Goal: Find specific page/section: Find specific page/section

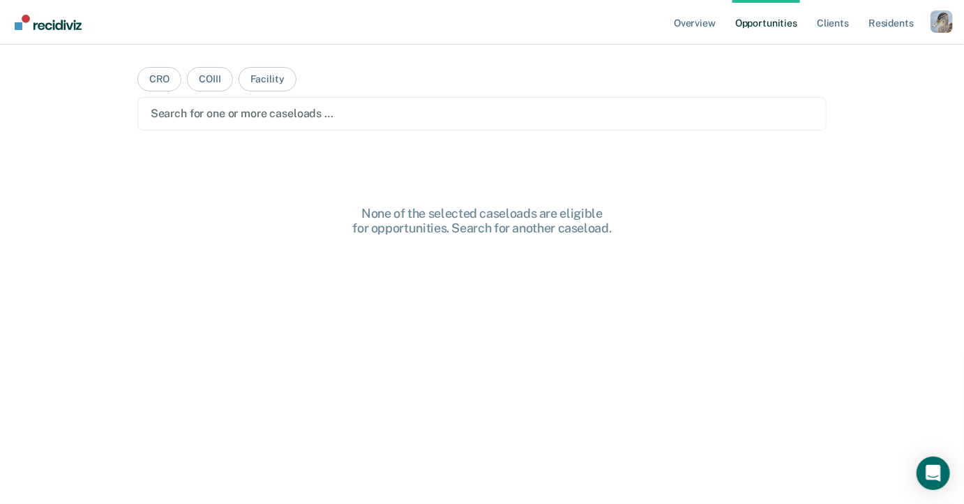
click at [950, 20] on div "Profile dropdown button" at bounding box center [942, 21] width 22 height 22
click at [836, 61] on link "Profile" at bounding box center [886, 57] width 112 height 12
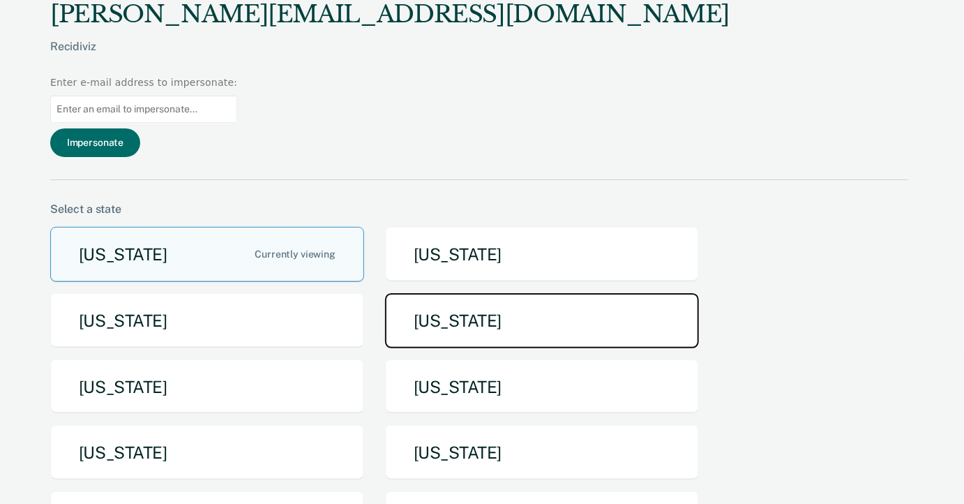
click at [393, 293] on button "[US_STATE]" at bounding box center [542, 320] width 314 height 55
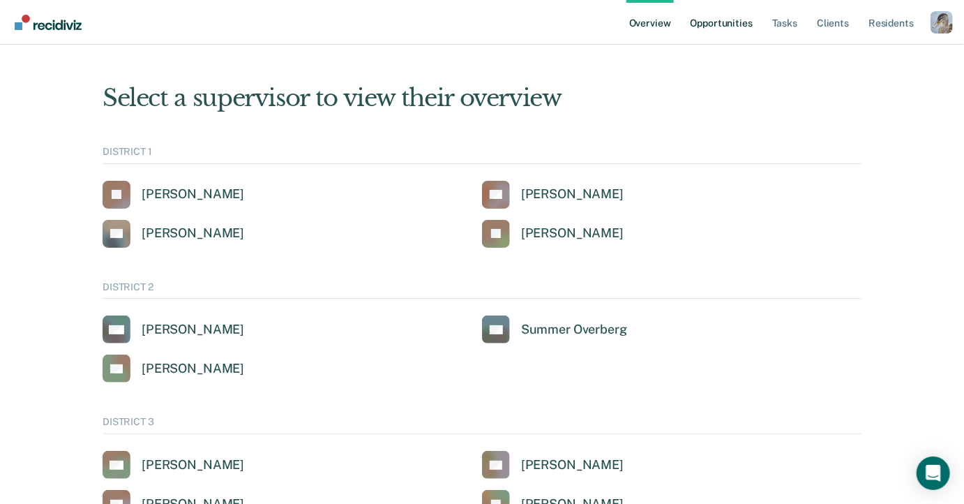
click at [693, 22] on link "Opportunities" at bounding box center [722, 22] width 68 height 45
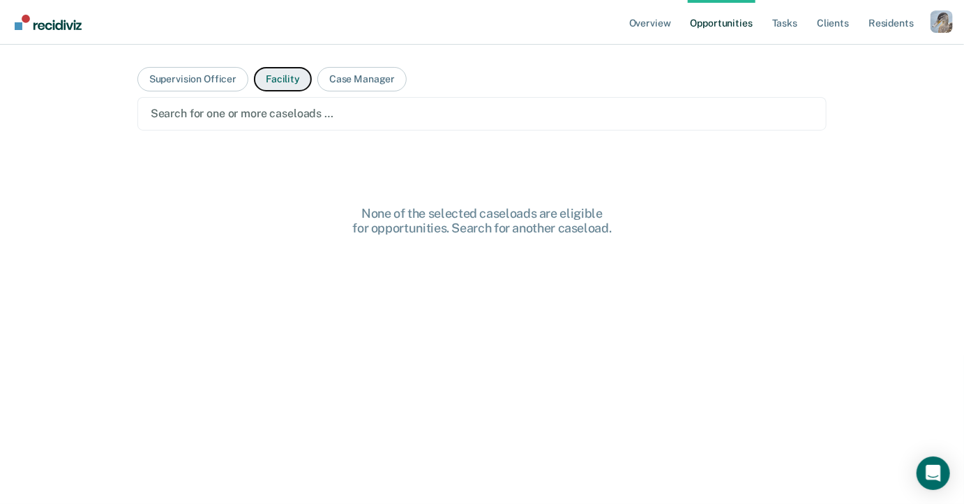
click at [290, 84] on button "Facility" at bounding box center [283, 79] width 58 height 24
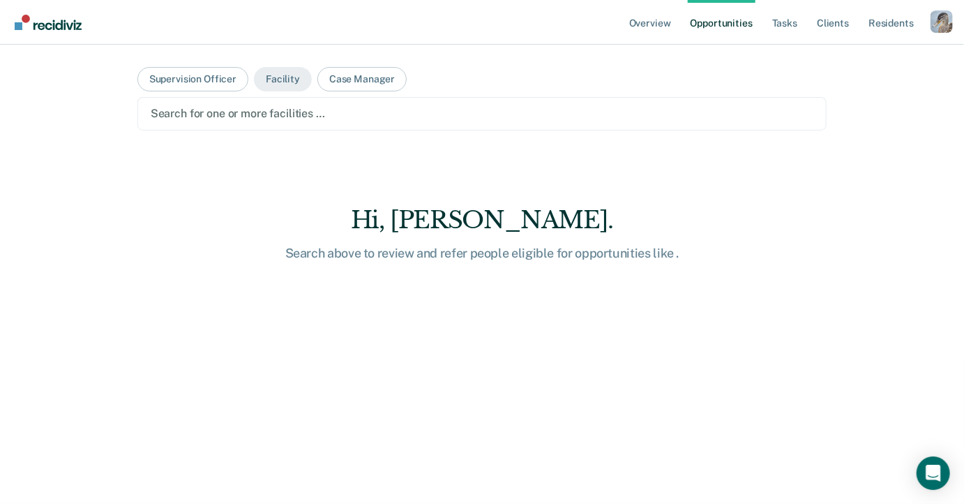
click at [290, 117] on div at bounding box center [482, 113] width 663 height 16
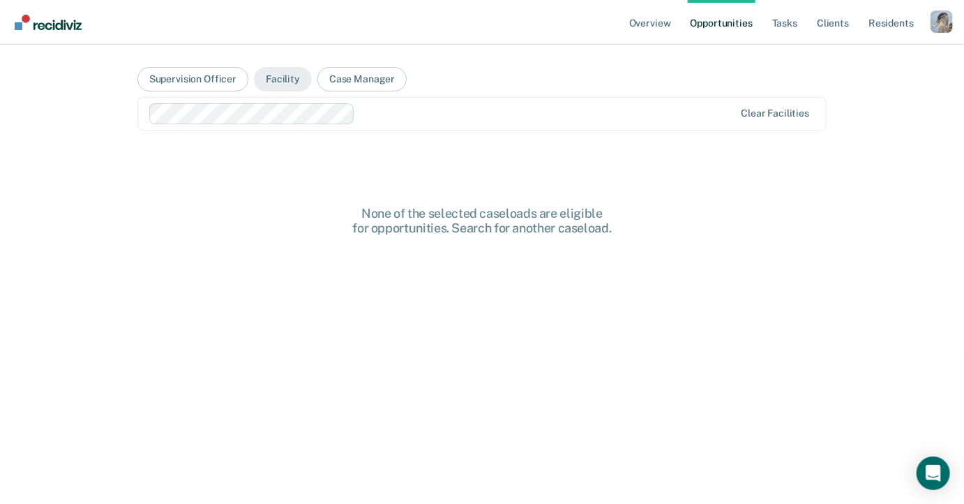
click at [302, 176] on main "Supervision Officer Facility Case Manager option Idaho Falls Community Reentry …" at bounding box center [482, 258] width 723 height 426
click at [410, 119] on div at bounding box center [548, 113] width 374 height 16
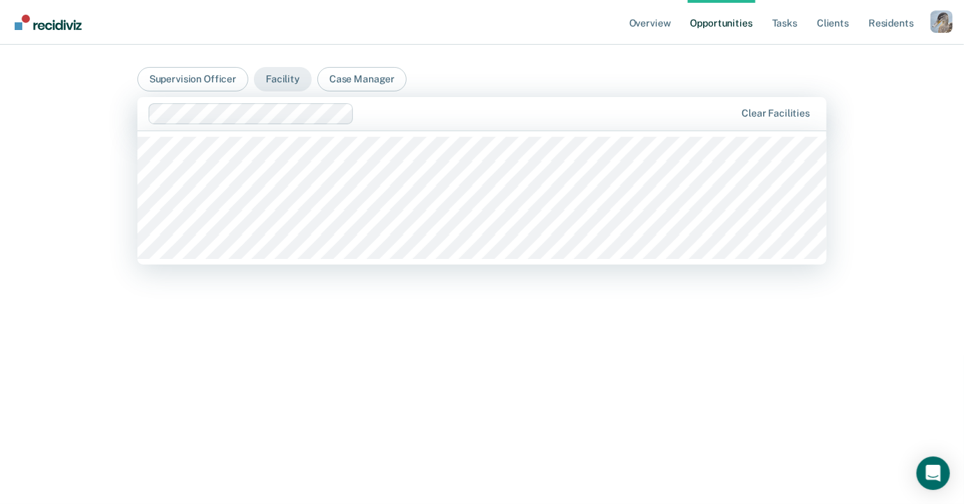
click at [405, 362] on div "None of the selected caseloads are eligible for opportunities. Search for anoth…" at bounding box center [482, 379] width 690 height 347
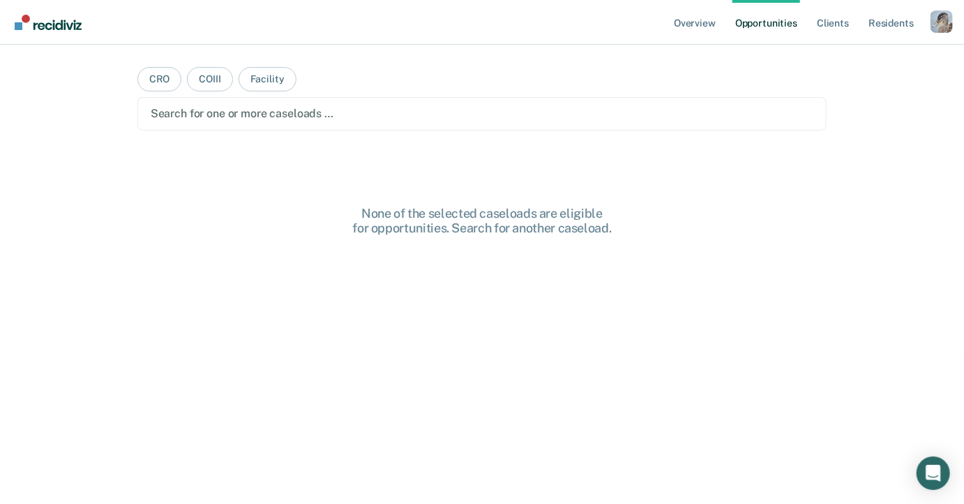
click at [943, 22] on div "Profile dropdown button" at bounding box center [942, 21] width 22 height 22
click at [846, 58] on link "Profile" at bounding box center [886, 57] width 112 height 12
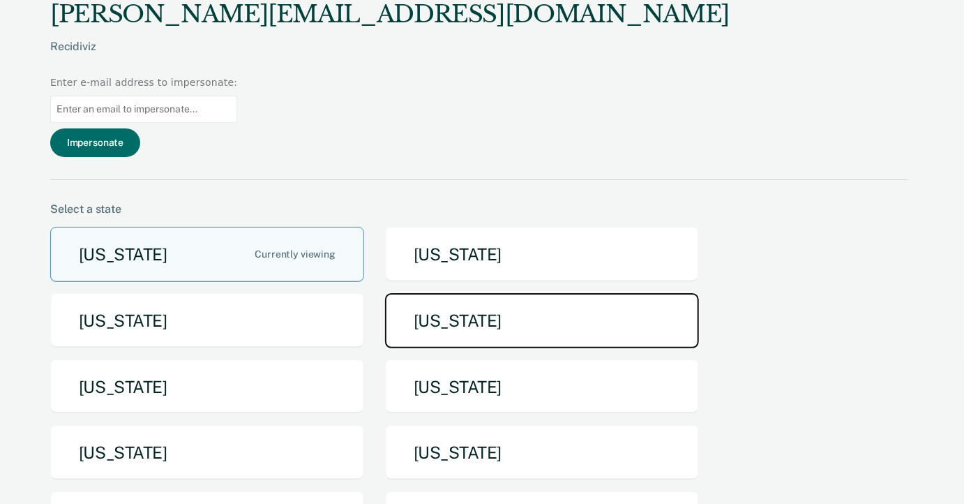
click at [427, 293] on button "[US_STATE]" at bounding box center [542, 320] width 314 height 55
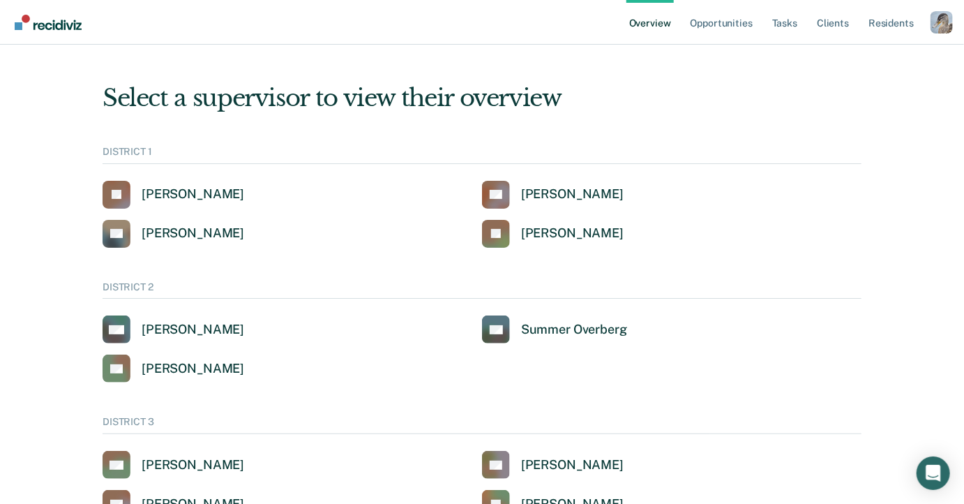
click at [757, 29] on ul "Overview Opportunities Tasks Client s Resident s" at bounding box center [779, 22] width 304 height 45
click at [743, 24] on link "Opportunities" at bounding box center [722, 22] width 68 height 45
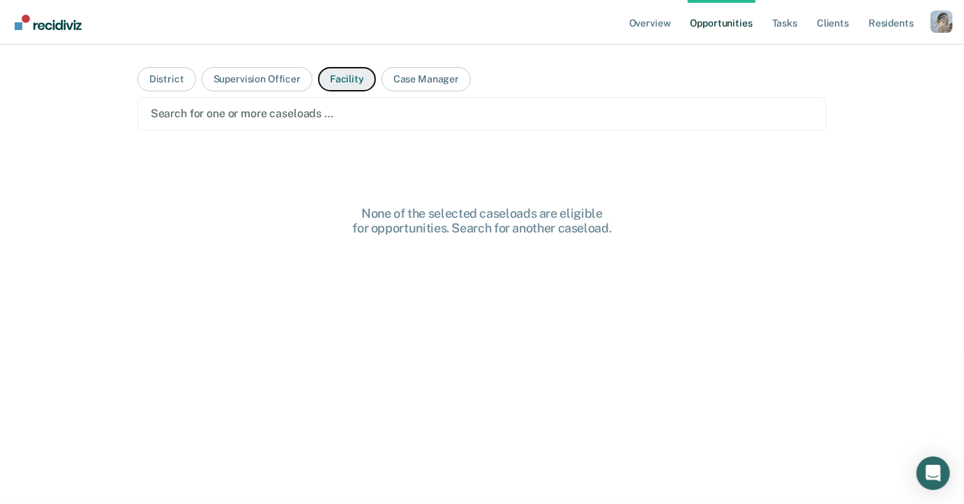
click at [349, 77] on button "Facility" at bounding box center [347, 79] width 58 height 24
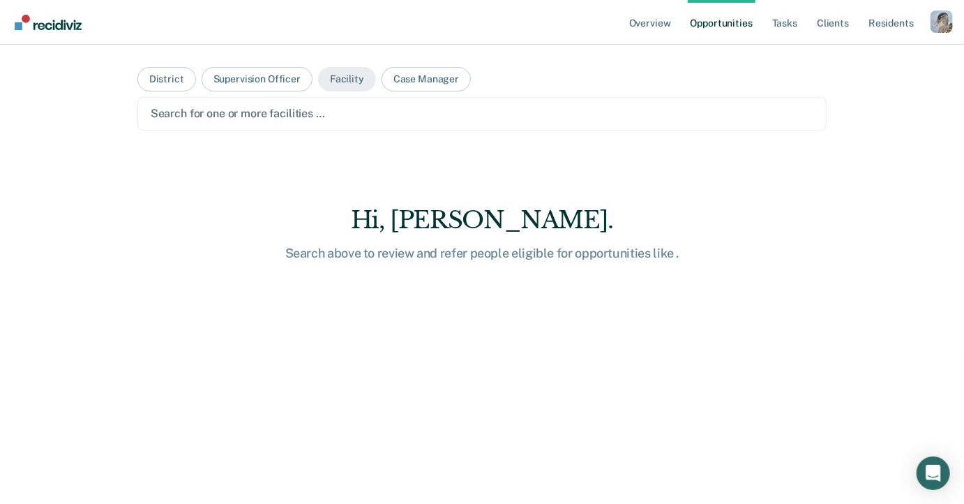
click at [329, 114] on div at bounding box center [482, 113] width 663 height 16
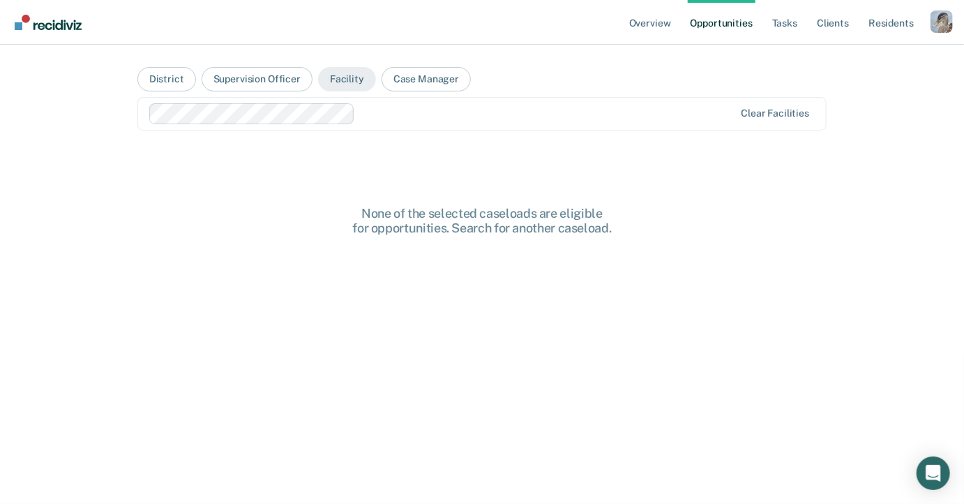
click at [329, 165] on main "District Supervision Officer Facility Case Manager option Idaho Falls Community…" at bounding box center [482, 258] width 723 height 426
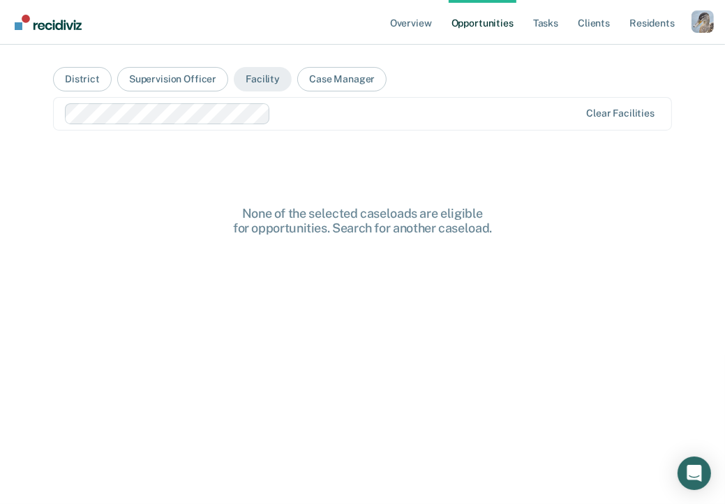
click at [586, 172] on main "District Supervision Officer Facility Case Manager Clear facilities None of the…" at bounding box center [362, 258] width 652 height 426
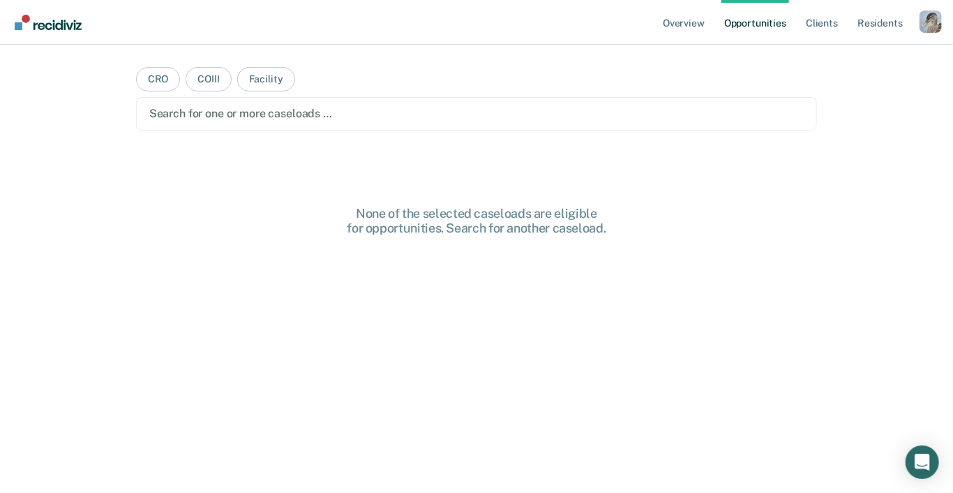
click at [931, 21] on div "Profile dropdown button" at bounding box center [931, 21] width 22 height 22
click at [834, 51] on link "Profile" at bounding box center [874, 57] width 112 height 12
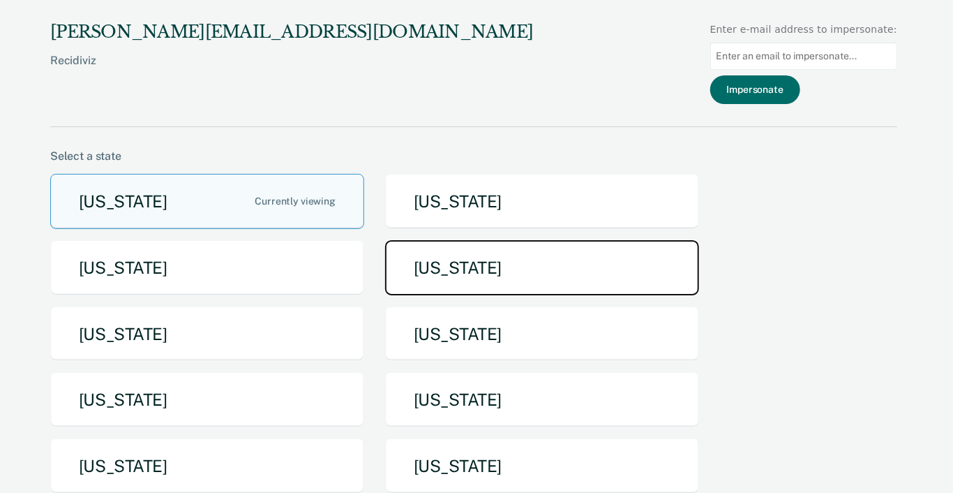
click at [517, 245] on button "[US_STATE]" at bounding box center [542, 267] width 314 height 55
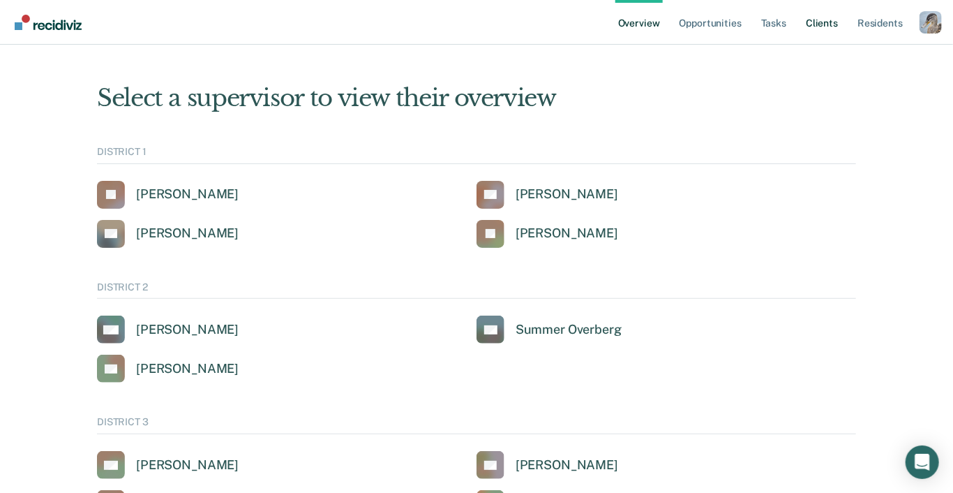
click at [832, 22] on link "Client s" at bounding box center [822, 22] width 38 height 45
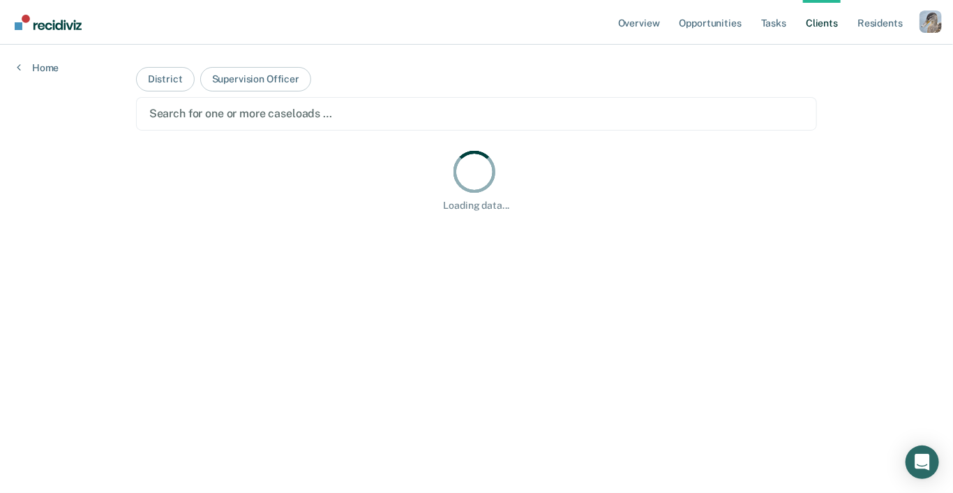
click at [369, 73] on main "District Supervision Officer Search for one or more caseloads … Loading data..." at bounding box center [476, 252] width 715 height 414
click at [352, 110] on div at bounding box center [476, 113] width 655 height 16
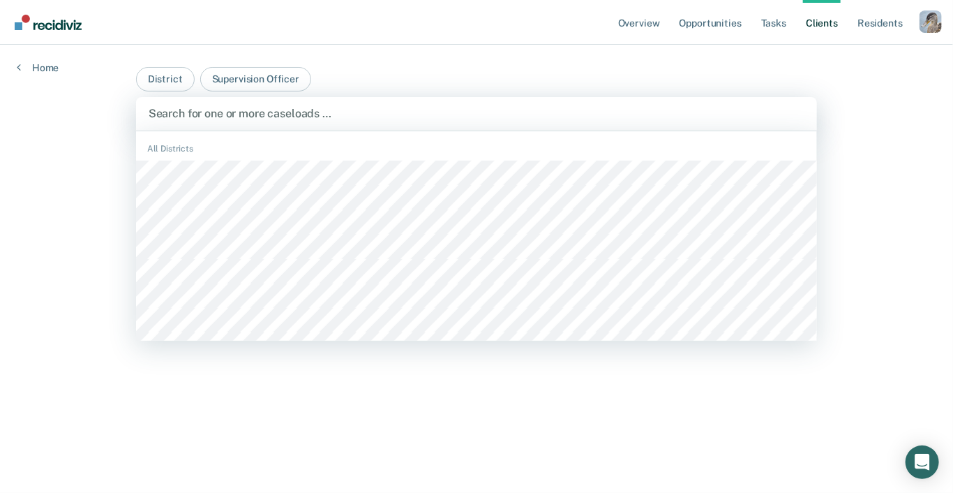
click at [380, 67] on main "District Supervision Officer DISTRICT OFFICE 0, 1 of 282. 282 results available…" at bounding box center [476, 252] width 715 height 414
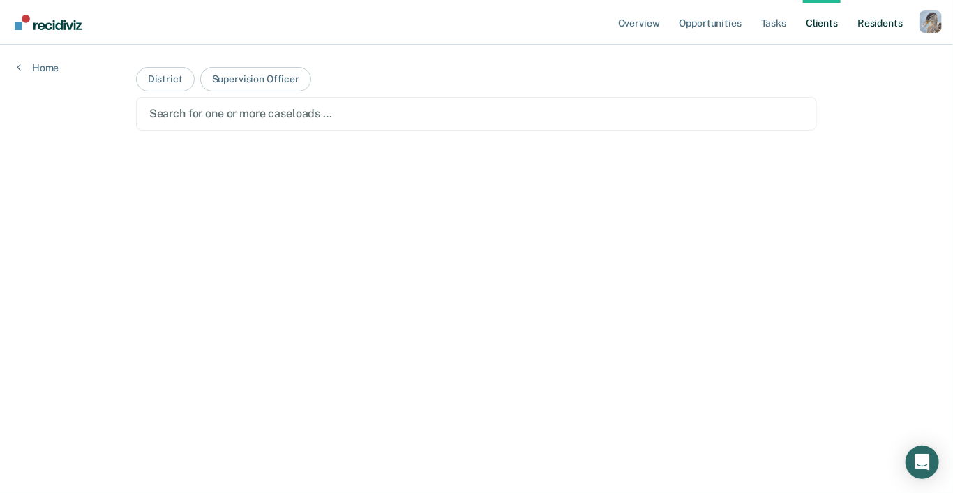
click at [865, 26] on link "Resident s" at bounding box center [880, 22] width 51 height 45
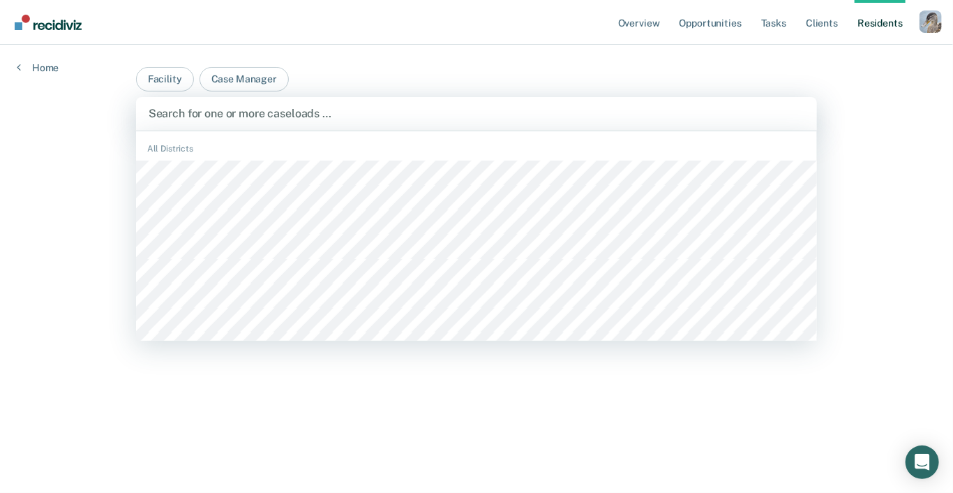
click at [403, 104] on div "Search for one or more caseloads …" at bounding box center [476, 113] width 659 height 19
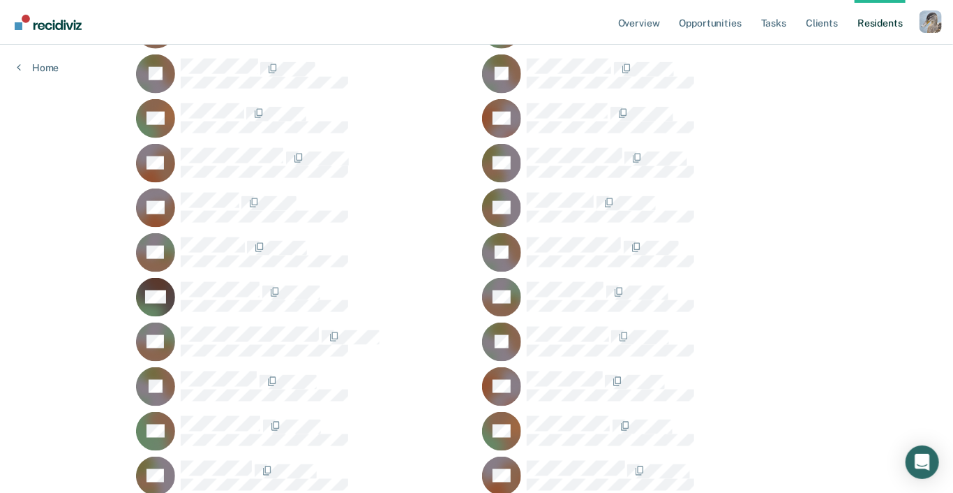
scroll to position [918, 0]
